Goal: Information Seeking & Learning: Learn about a topic

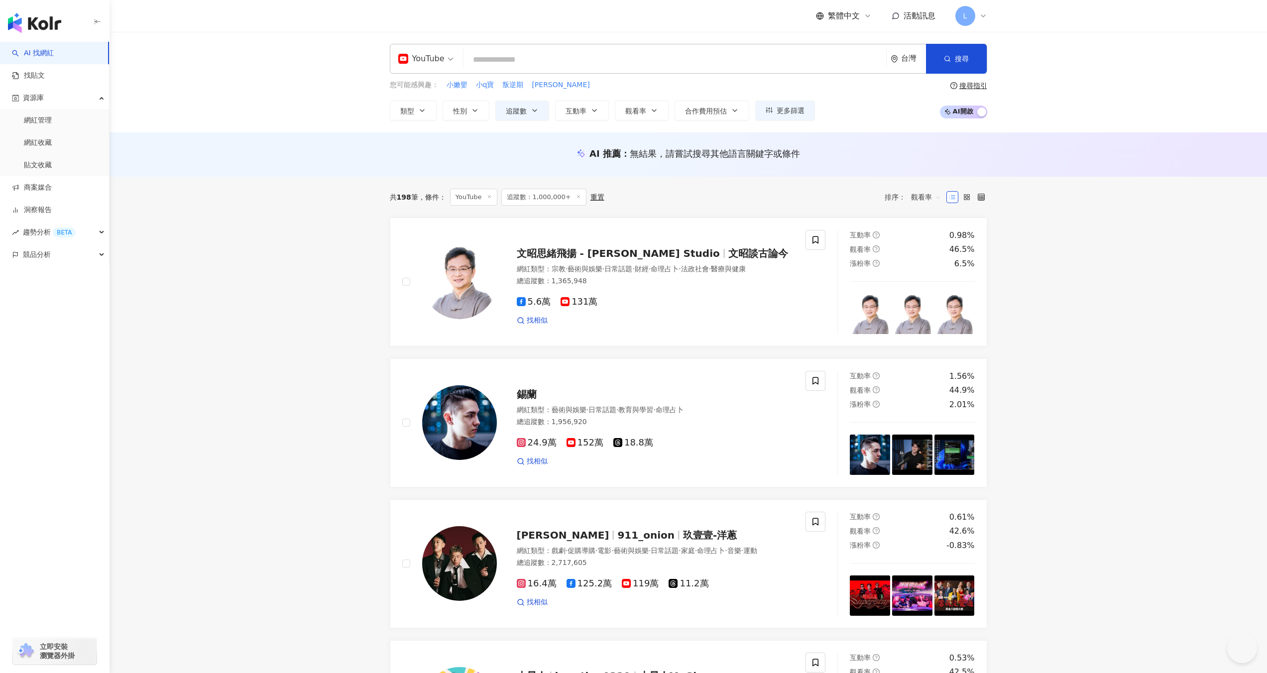
click at [42, 52] on link "AI 找網紅" at bounding box center [33, 53] width 42 height 10
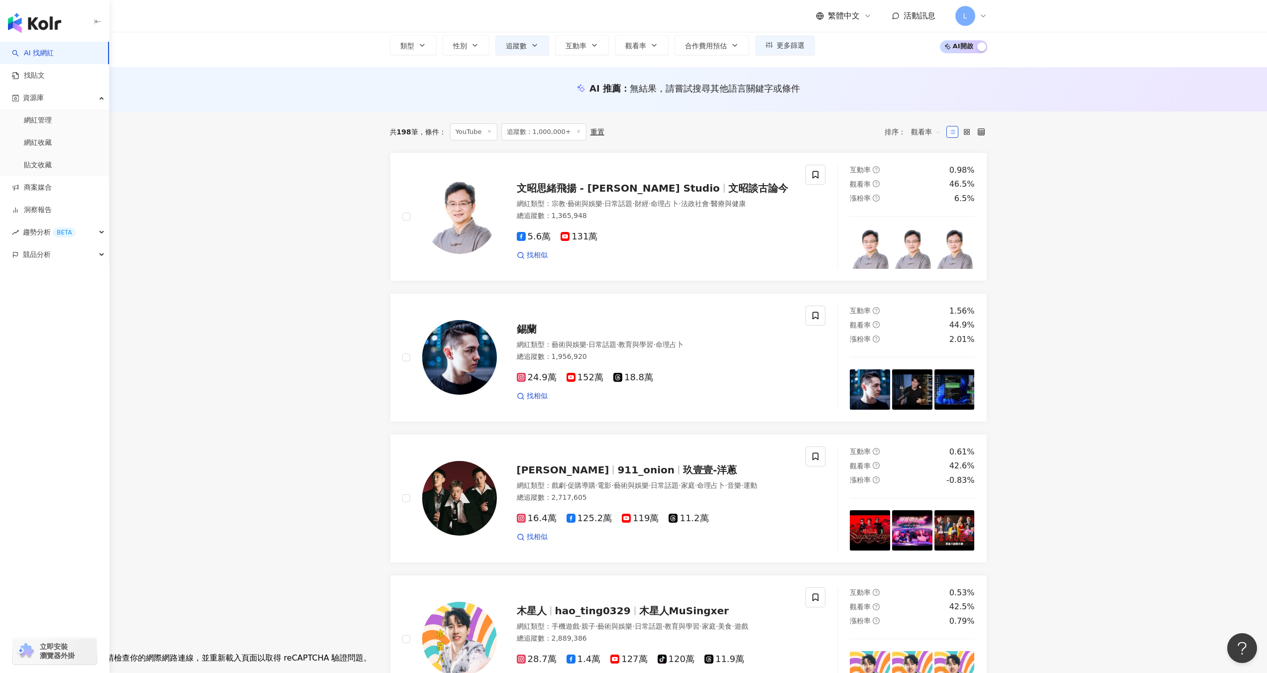
click at [43, 52] on link "AI 找網紅" at bounding box center [33, 53] width 42 height 10
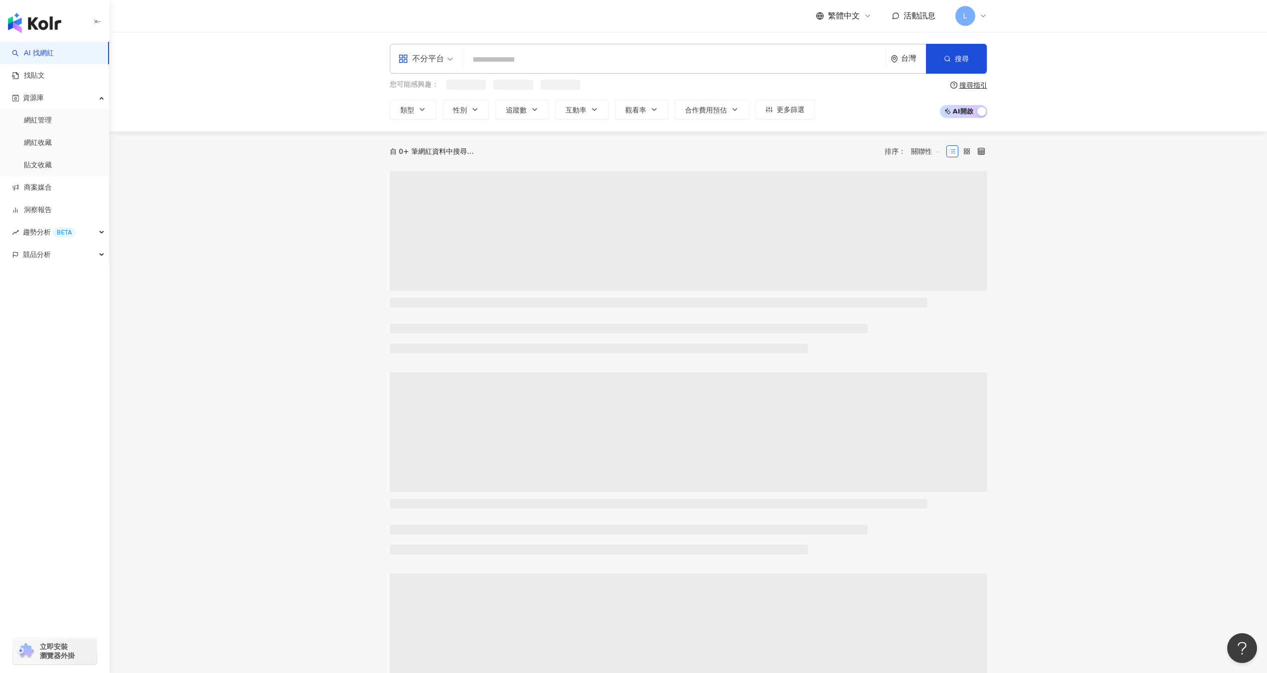
click at [508, 53] on input "search" at bounding box center [674, 59] width 415 height 19
click at [45, 75] on link "找貼文" at bounding box center [28, 76] width 33 height 10
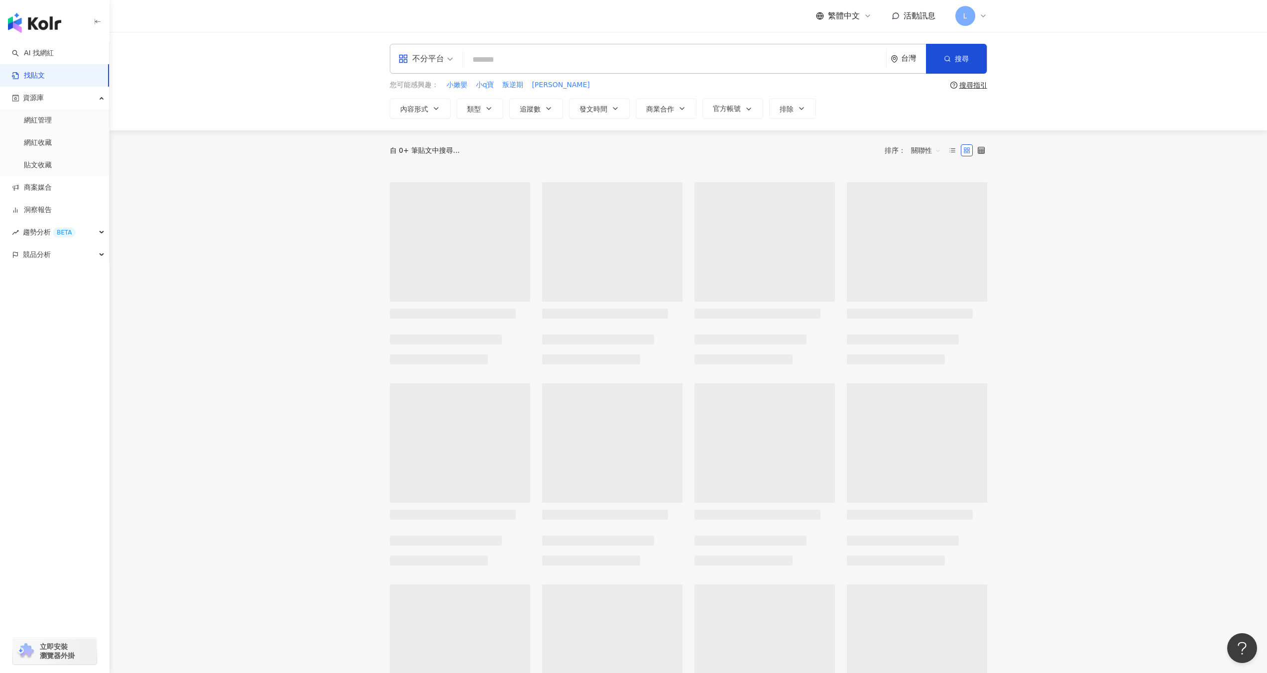
click at [525, 62] on input "search" at bounding box center [674, 59] width 415 height 21
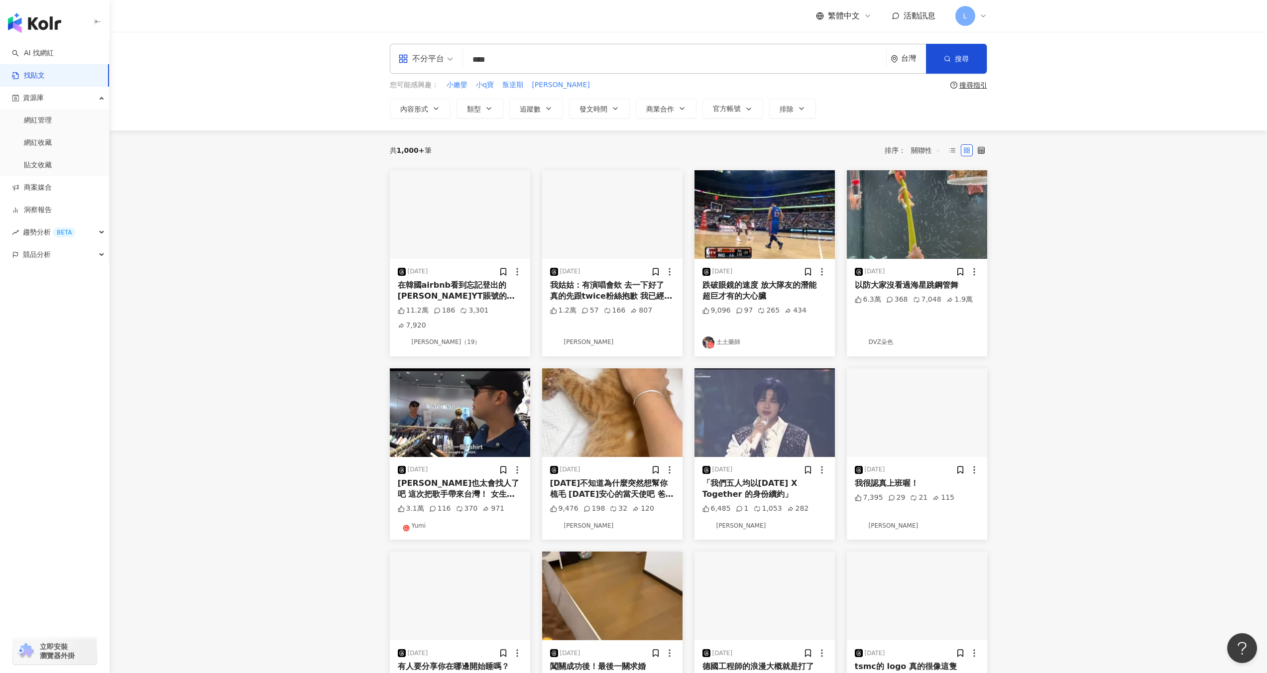
type input "****"
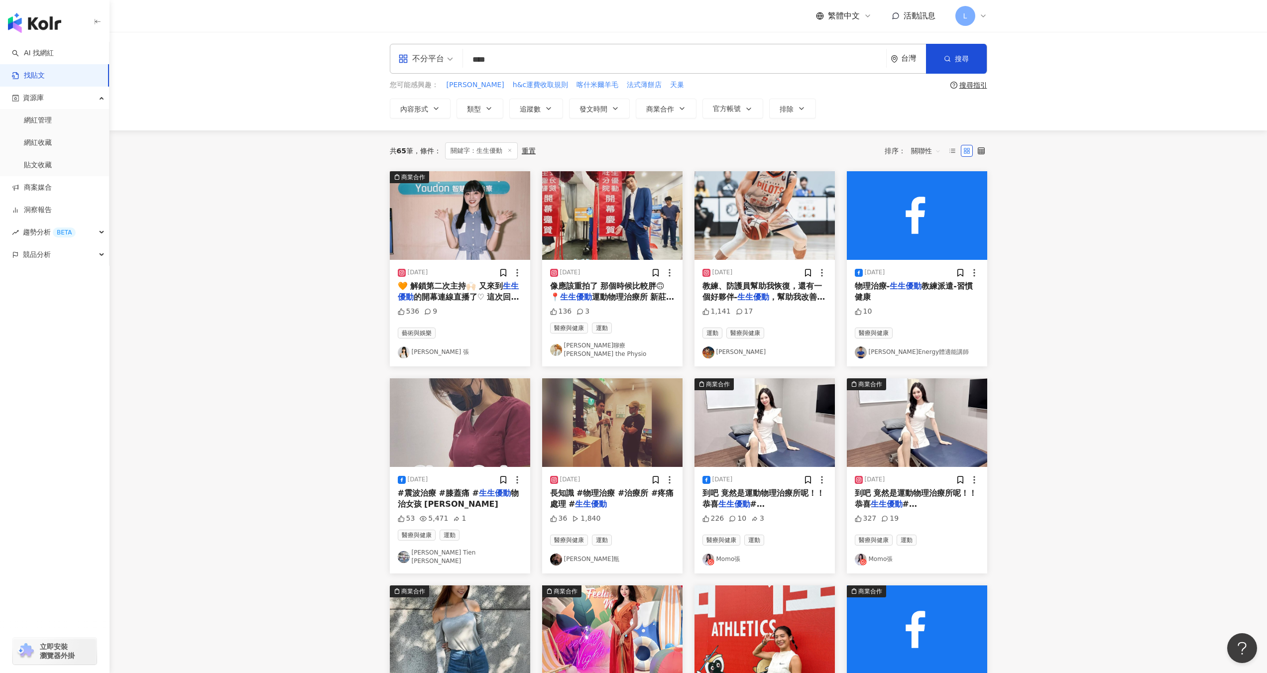
click at [915, 153] on span "關聯性" at bounding box center [926, 151] width 30 height 16
click at [930, 190] on div "互動數" at bounding box center [927, 188] width 28 height 11
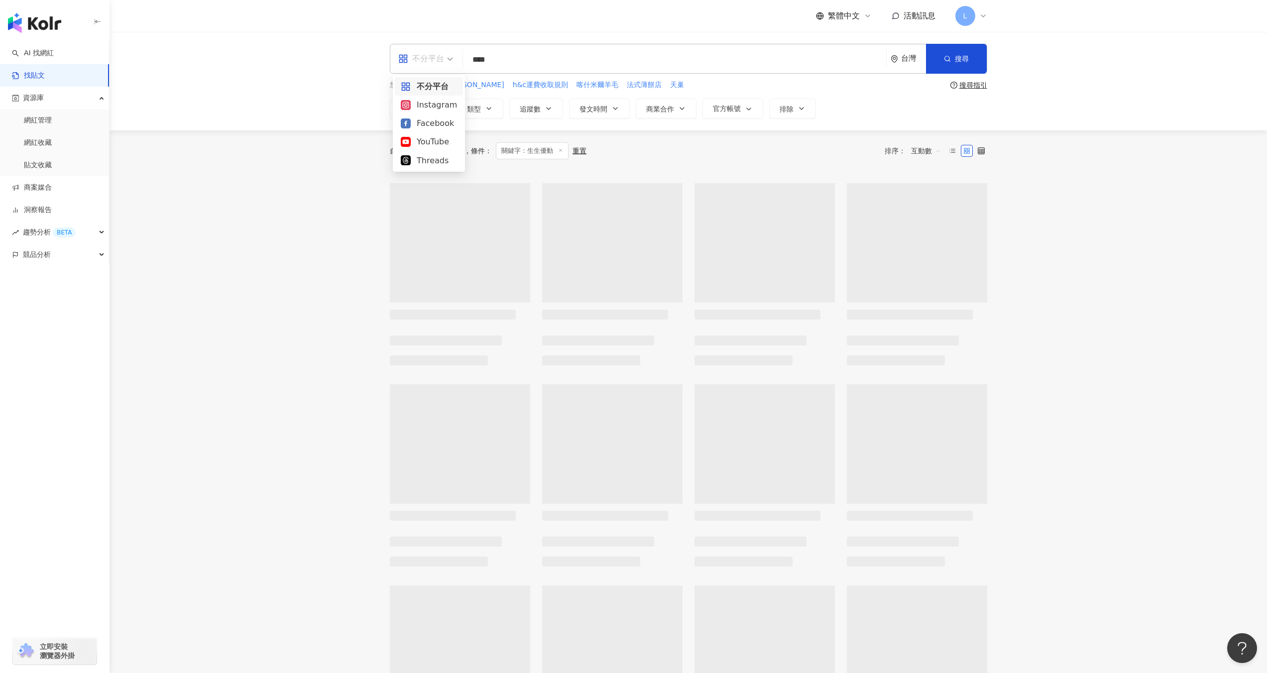
click at [421, 57] on div "不分平台" at bounding box center [421, 59] width 46 height 16
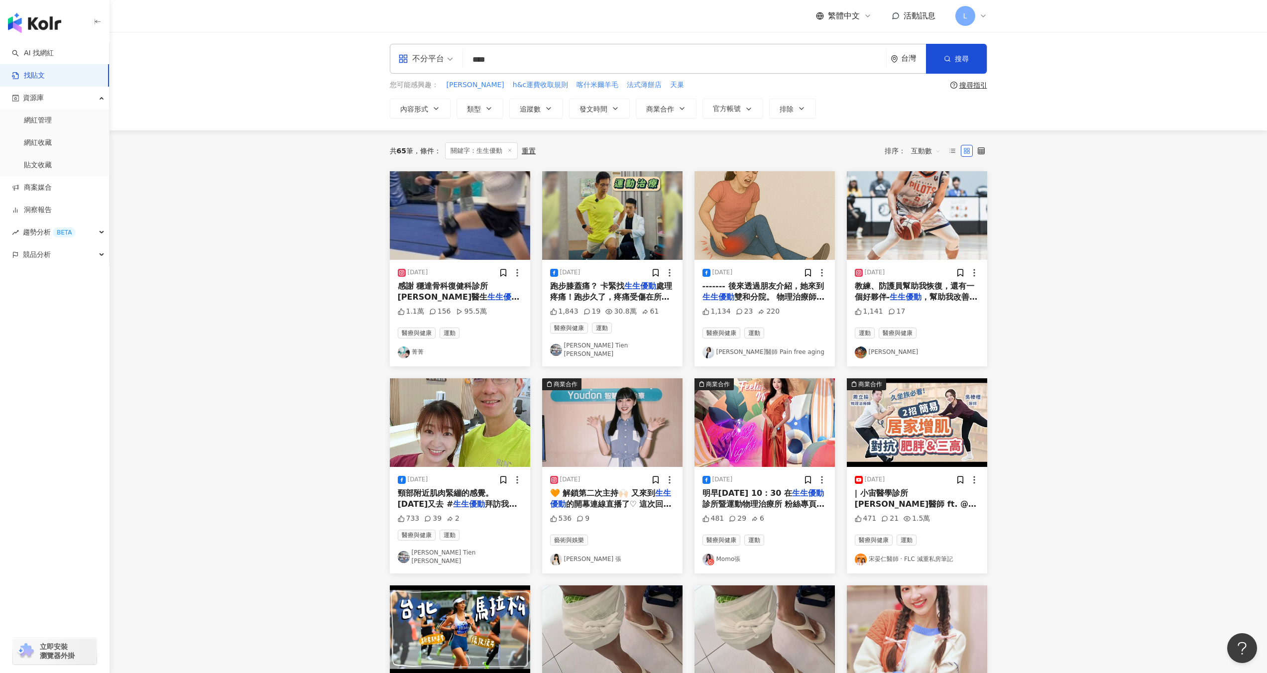
click at [301, 118] on div "不分平台 **** 台灣 搜尋 您可能感興趣： [PERSON_NAME]h&c運費收取規則 喀什米爾羊毛 法式薄餅店 天巢 搜尋指引 內容形式 類型 追蹤數…" at bounding box center [688, 81] width 1157 height 99
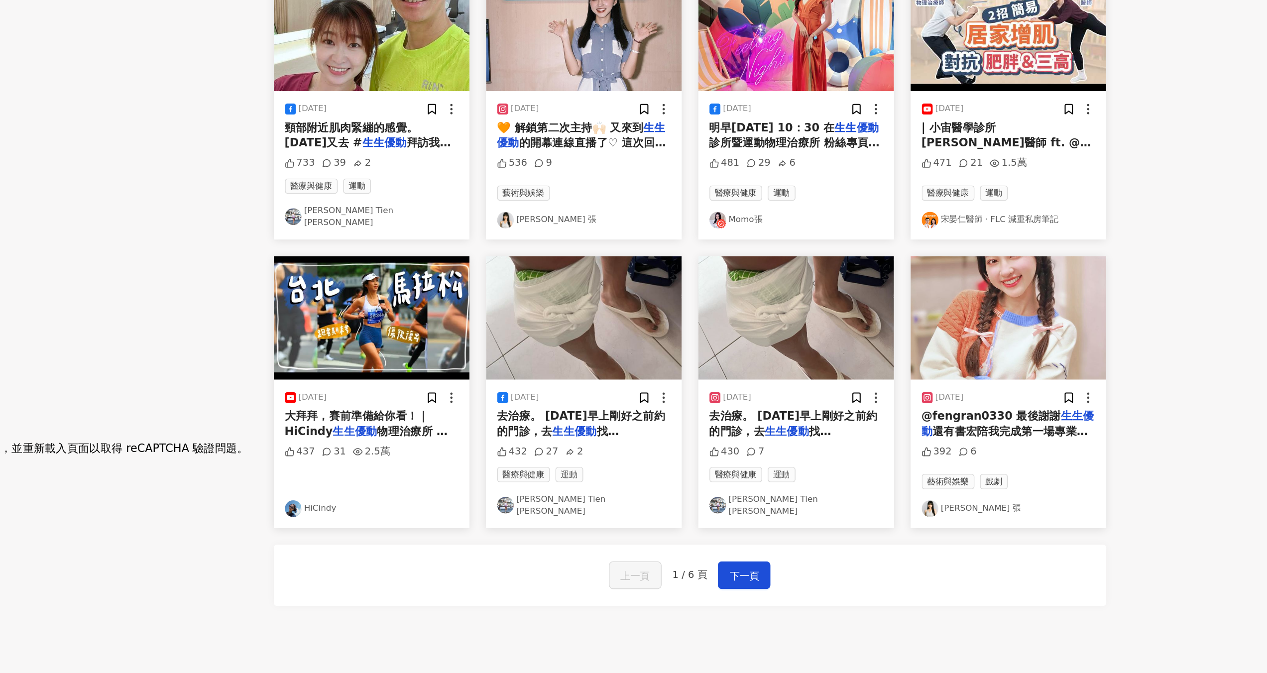
scroll to position [214, 0]
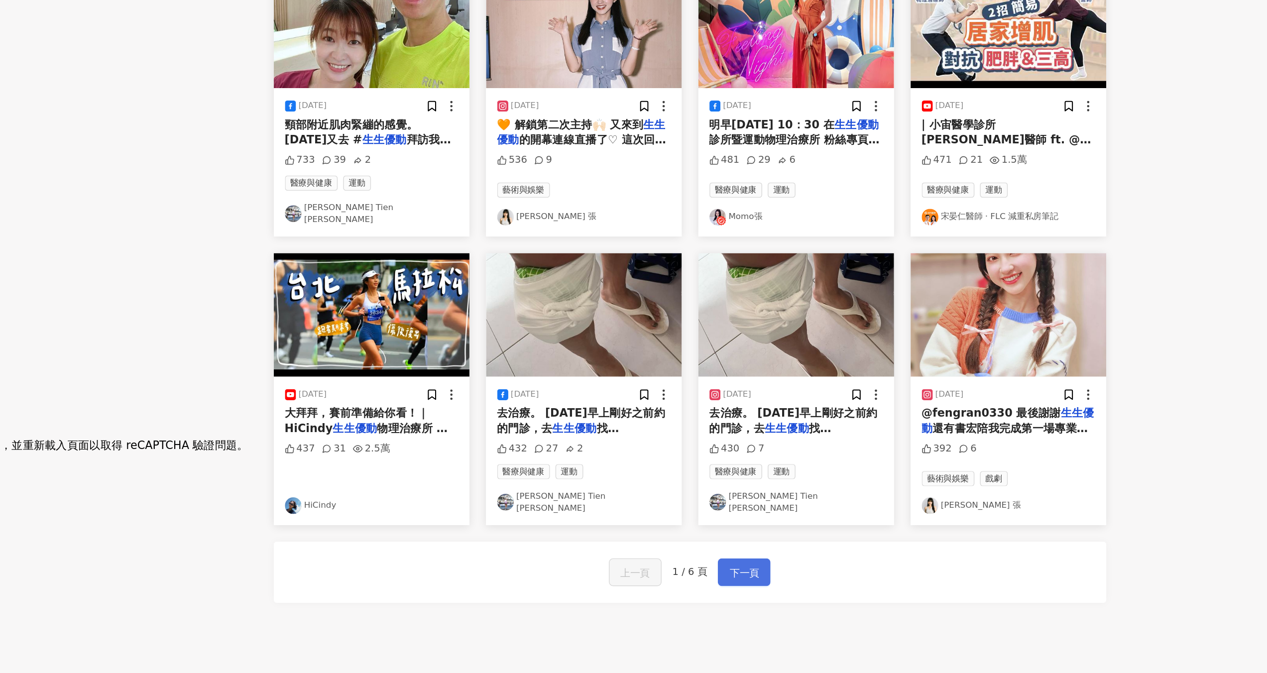
click at [733, 595] on span "下一頁" at bounding box center [727, 601] width 21 height 12
